Goal: Task Accomplishment & Management: Use online tool/utility

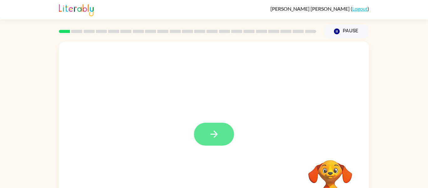
click at [227, 141] on button "button" at bounding box center [214, 134] width 40 height 23
click at [221, 133] on div at bounding box center [214, 130] width 310 height 179
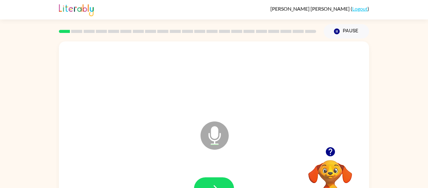
click at [329, 179] on video "Your browser must support playing .mp4 files to use Literably. Please try using…" at bounding box center [330, 181] width 63 height 63
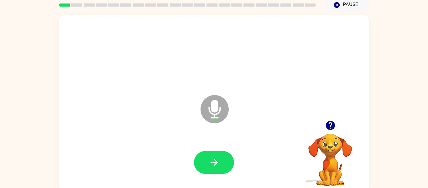
scroll to position [33, 0]
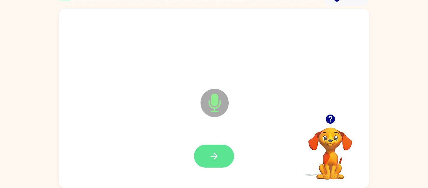
click at [223, 156] on button "button" at bounding box center [214, 155] width 40 height 23
click at [212, 160] on icon "button" at bounding box center [214, 155] width 11 height 11
click at [210, 157] on icon "button" at bounding box center [214, 155] width 11 height 11
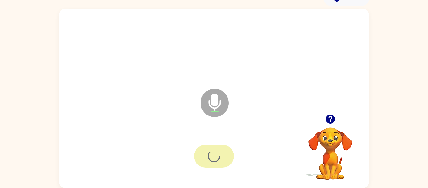
click at [216, 157] on div at bounding box center [214, 155] width 40 height 23
click at [213, 156] on div at bounding box center [214, 155] width 40 height 23
click at [215, 154] on div at bounding box center [214, 155] width 40 height 23
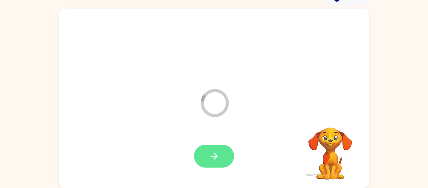
click at [209, 155] on icon "button" at bounding box center [214, 155] width 11 height 11
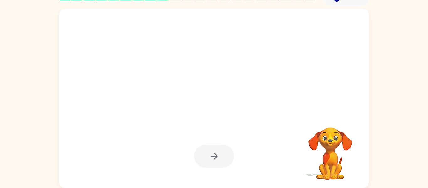
click at [218, 154] on div at bounding box center [214, 155] width 40 height 23
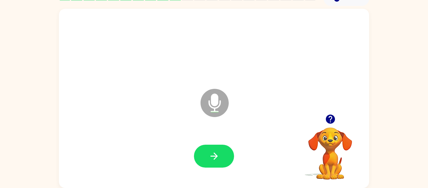
click at [210, 141] on div at bounding box center [214, 155] width 298 height 51
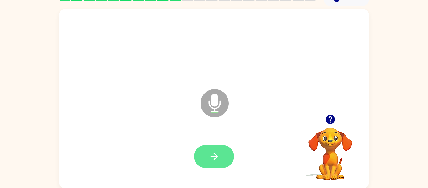
click at [210, 156] on icon "button" at bounding box center [214, 156] width 11 height 11
click at [218, 154] on icon "button" at bounding box center [214, 156] width 11 height 11
click at [225, 154] on button "button" at bounding box center [214, 156] width 40 height 23
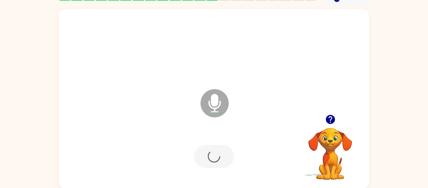
click at [220, 163] on div at bounding box center [214, 156] width 40 height 23
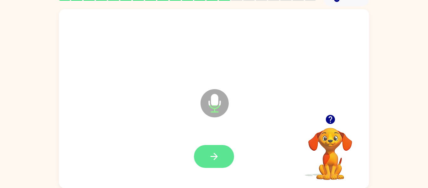
click at [210, 156] on icon "button" at bounding box center [214, 156] width 11 height 11
click at [218, 159] on icon "button" at bounding box center [214, 156] width 11 height 11
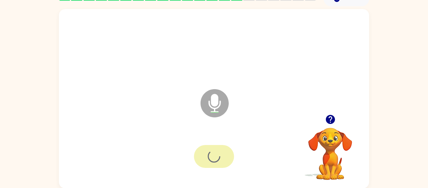
click at [210, 156] on div at bounding box center [214, 156] width 40 height 23
click at [210, 166] on button "button" at bounding box center [214, 156] width 40 height 23
click at [217, 161] on div at bounding box center [214, 156] width 40 height 23
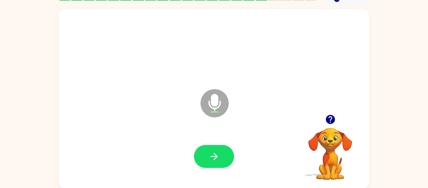
scroll to position [31, 0]
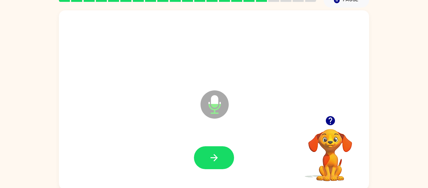
click at [190, 152] on div at bounding box center [214, 157] width 298 height 51
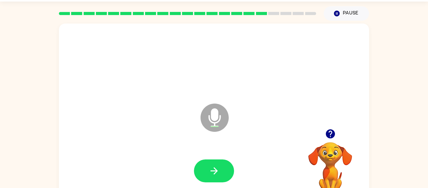
scroll to position [0, 0]
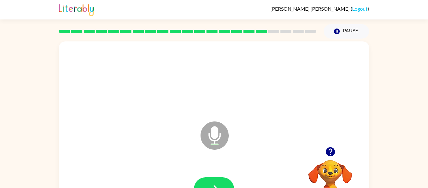
click at [218, 162] on icon "Microphone The Microphone is here when it is your turn to talk" at bounding box center [246, 143] width 94 height 47
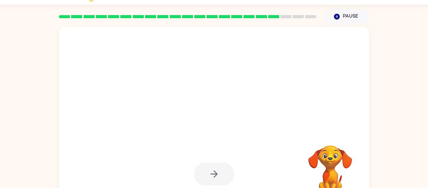
scroll to position [16, 0]
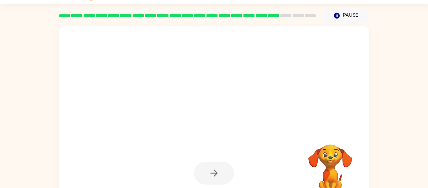
click at [217, 177] on div at bounding box center [214, 172] width 40 height 23
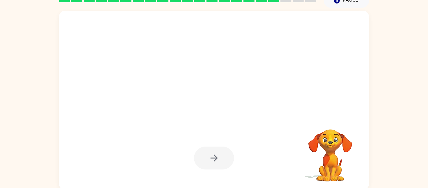
scroll to position [33, 0]
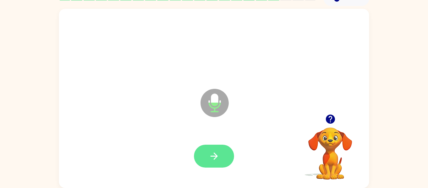
click at [216, 161] on button "button" at bounding box center [214, 155] width 40 height 23
click at [213, 149] on button "button" at bounding box center [214, 155] width 40 height 23
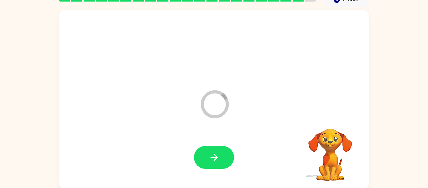
scroll to position [21, 0]
